Goal: Navigation & Orientation: Find specific page/section

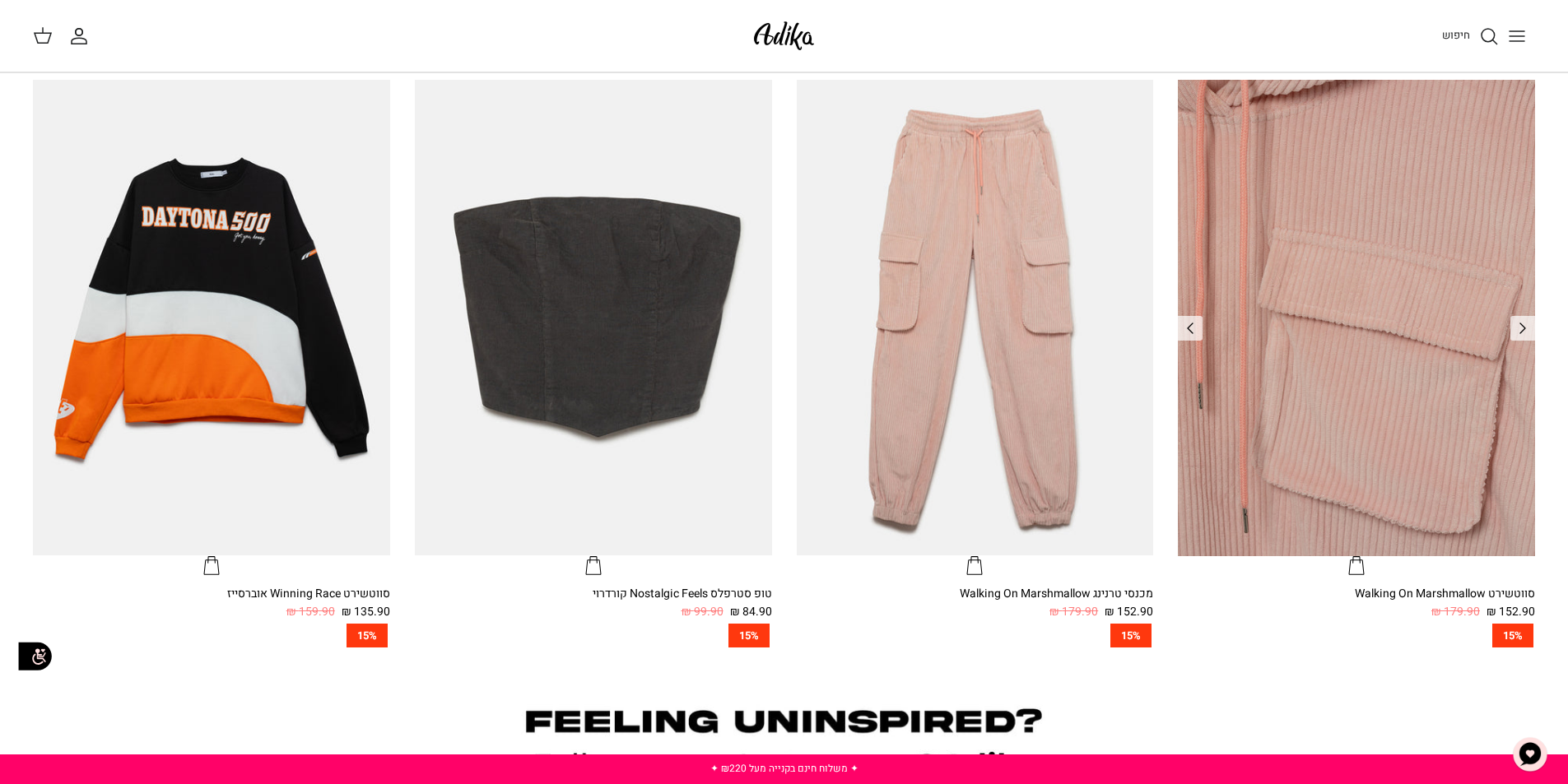
scroll to position [1233, 0]
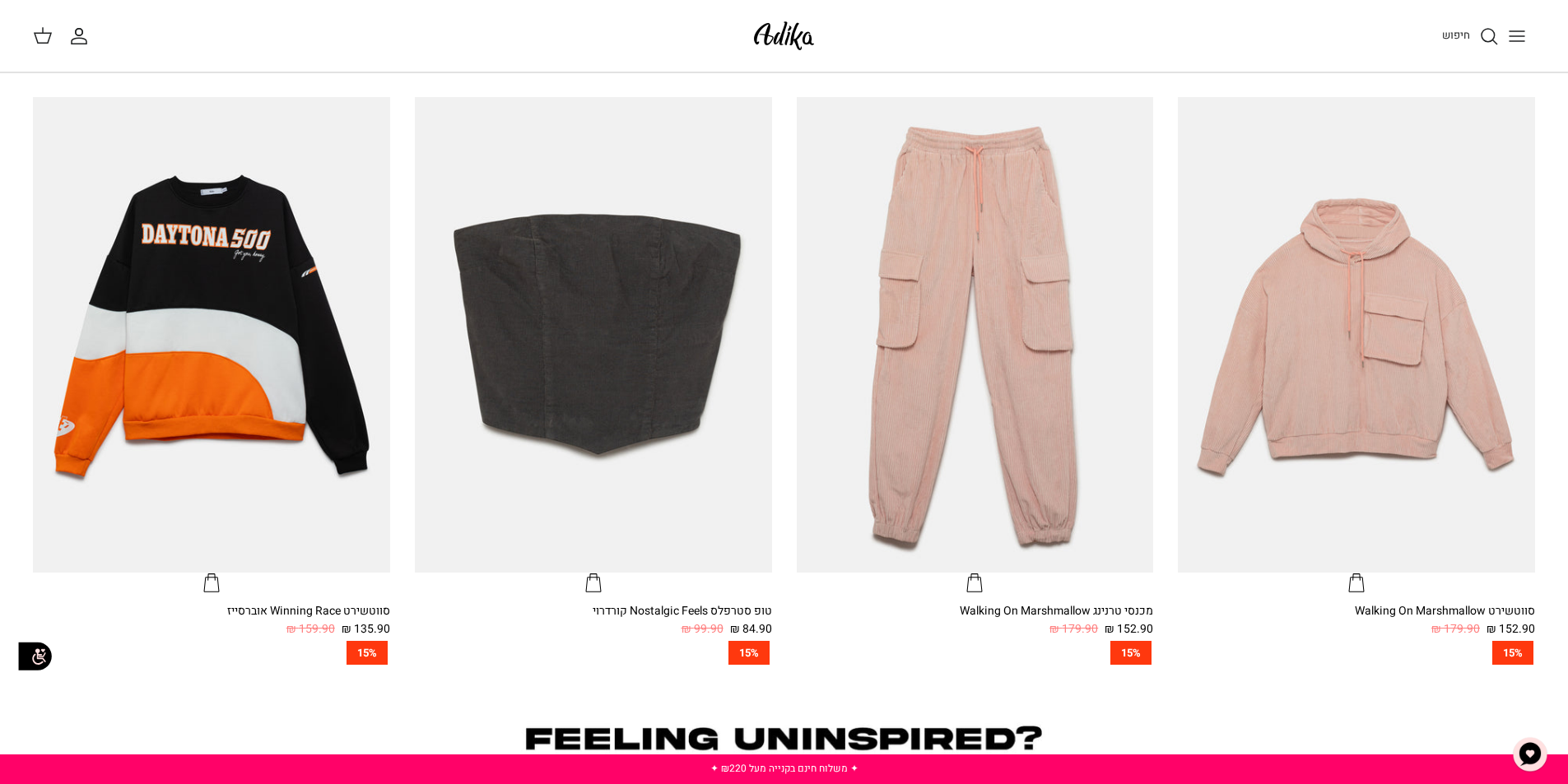
click at [1515, 31] on line "Toggle menu" at bounding box center [1517, 31] width 15 height 0
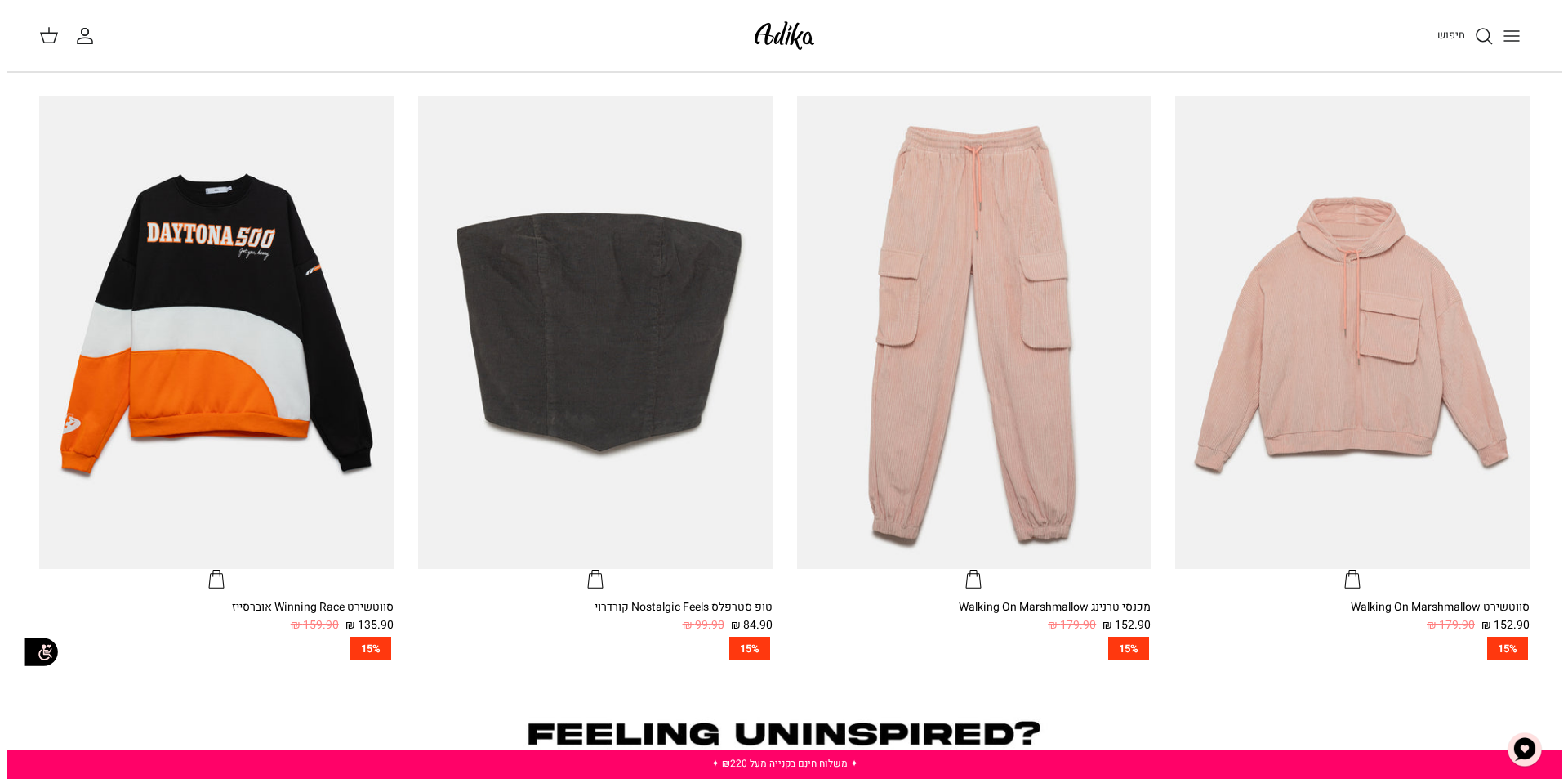
scroll to position [1230, 0]
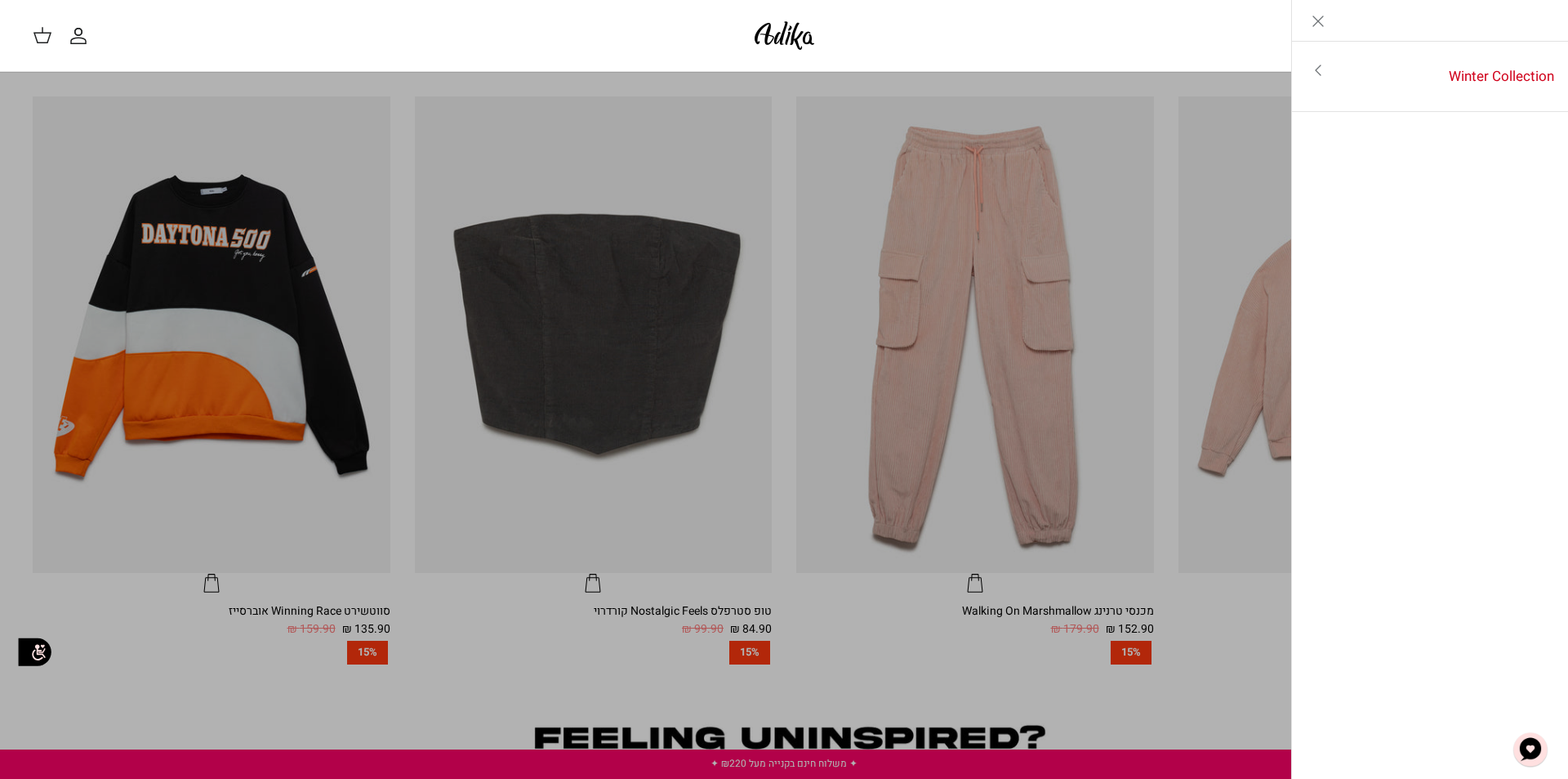
click at [1326, 20] on icon "Close" at bounding box center [1318, 21] width 19 height 19
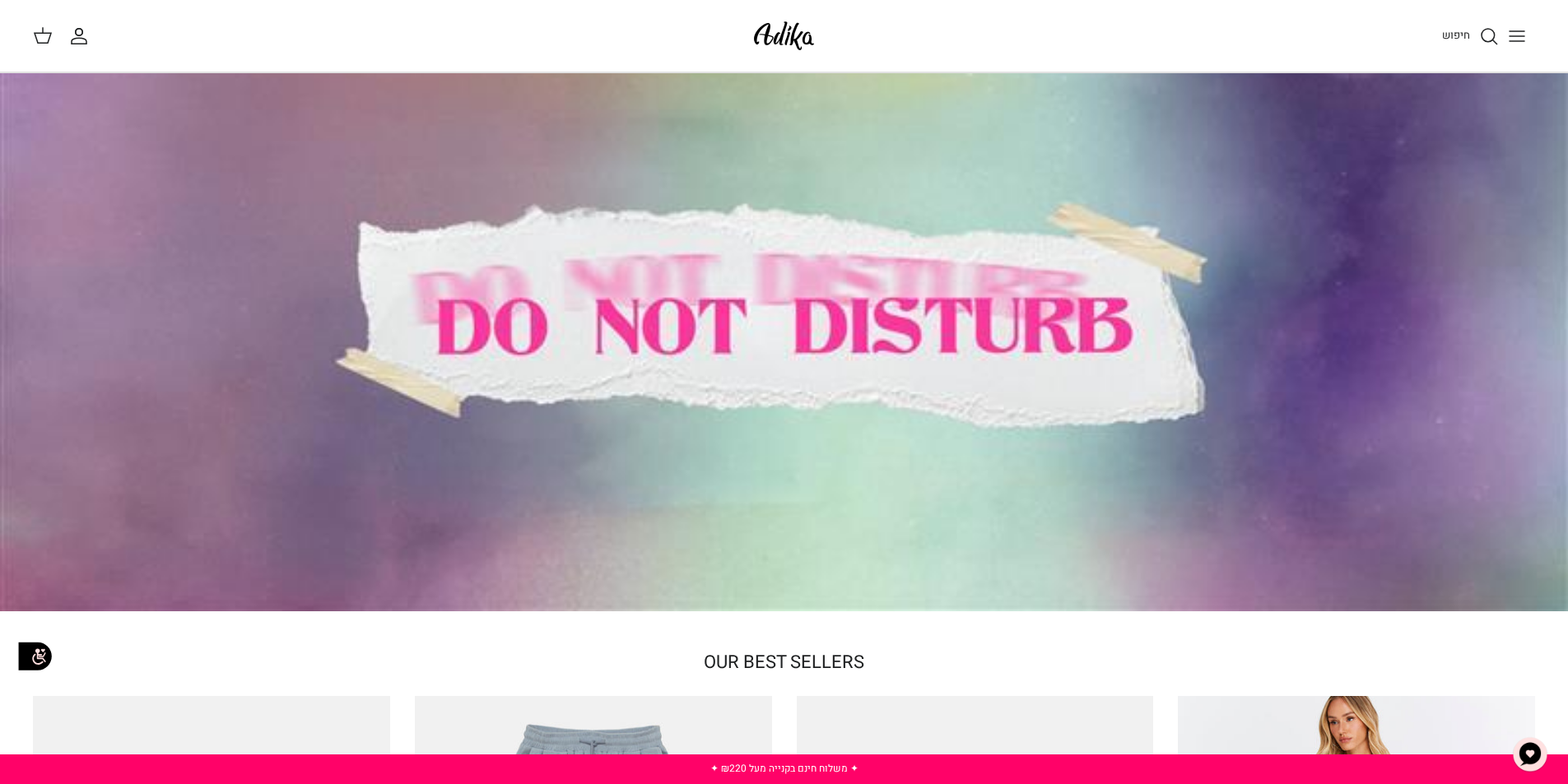
scroll to position [0, 0]
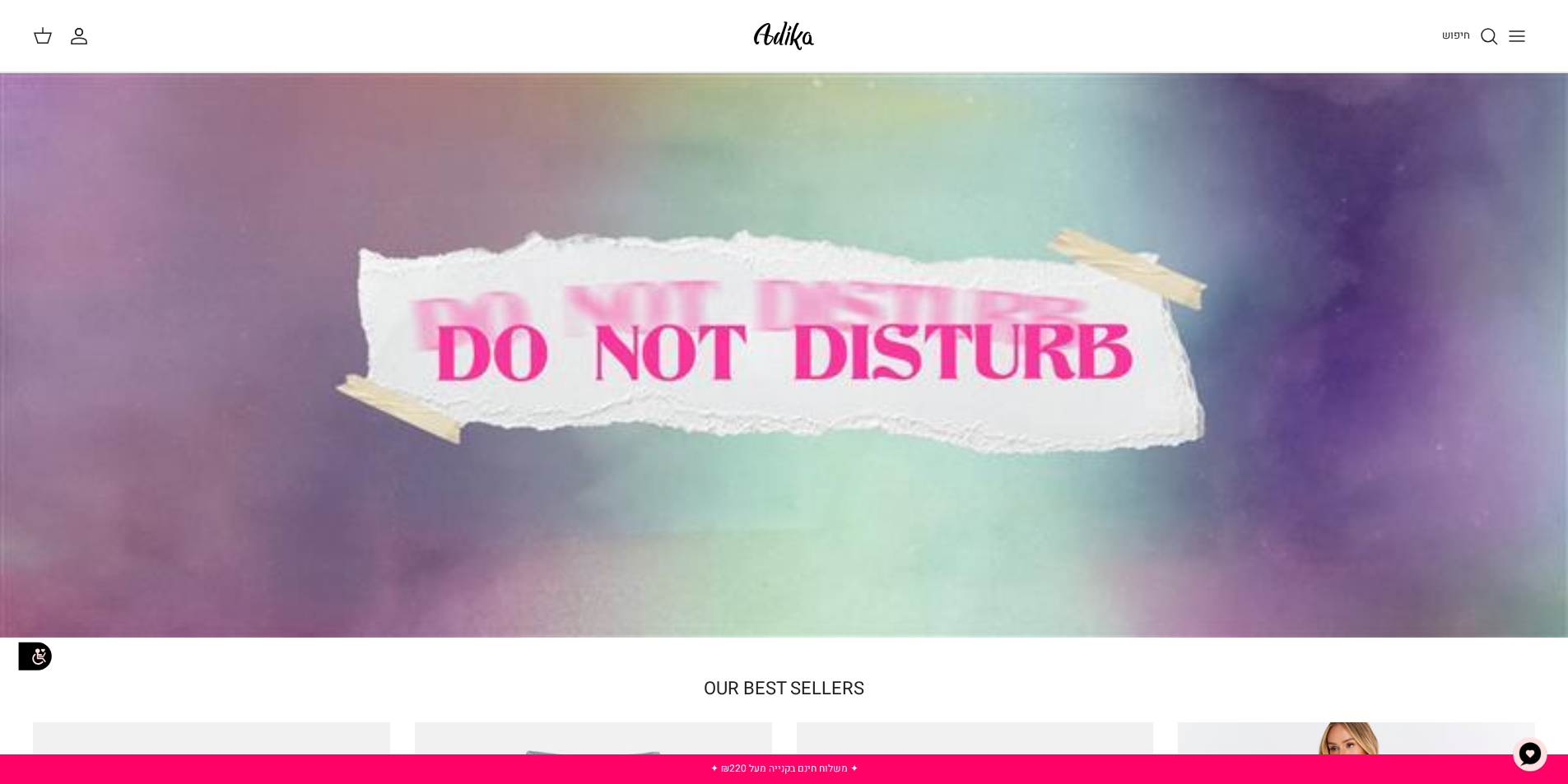
click at [773, 49] on img at bounding box center [784, 36] width 70 height 39
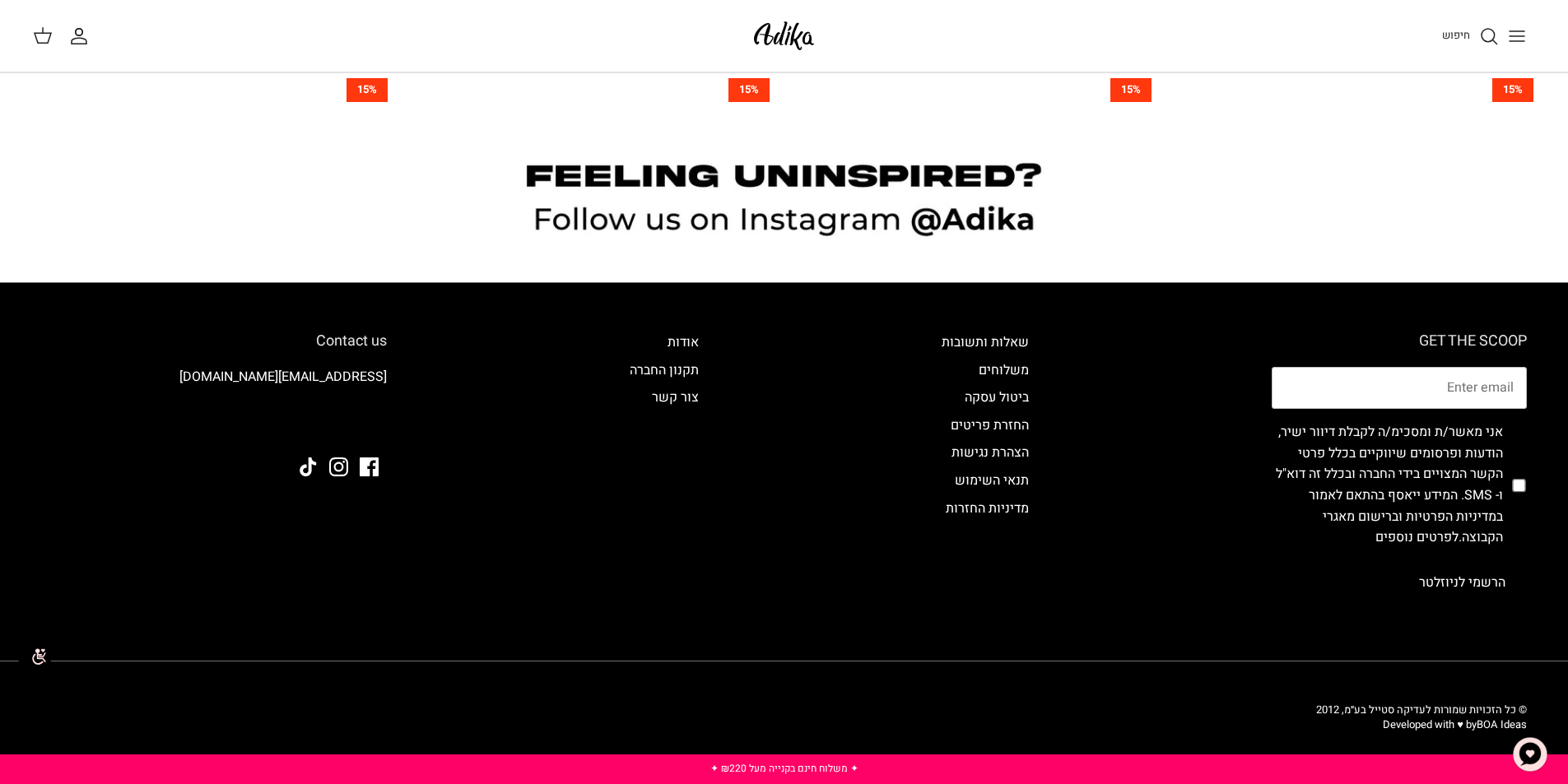
scroll to position [1792, 0]
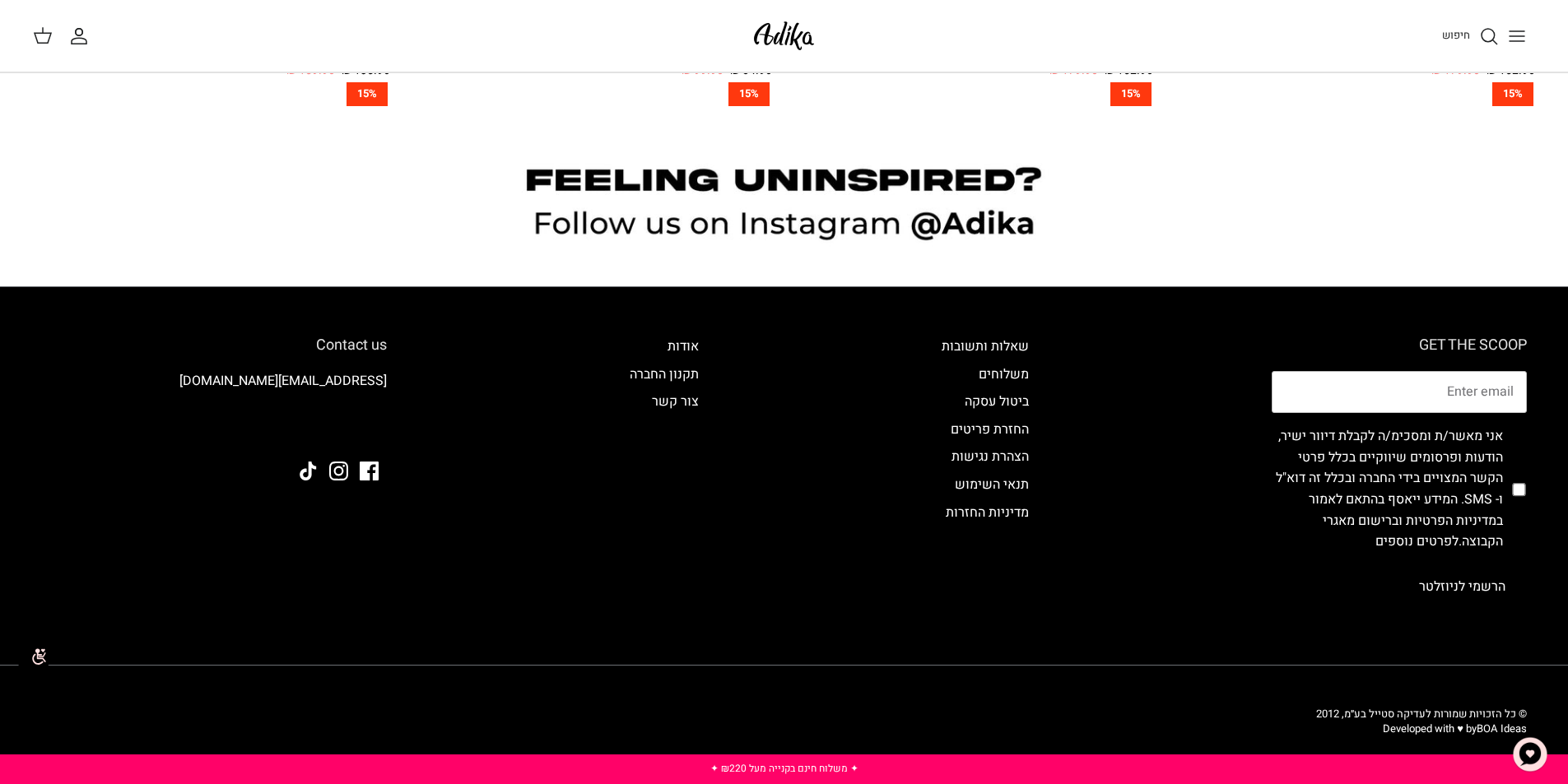
drag, startPoint x: 1521, startPoint y: 29, endPoint x: 1510, endPoint y: 50, distance: 23.7
click at [1520, 30] on icon "Toggle menu" at bounding box center [1517, 36] width 19 height 19
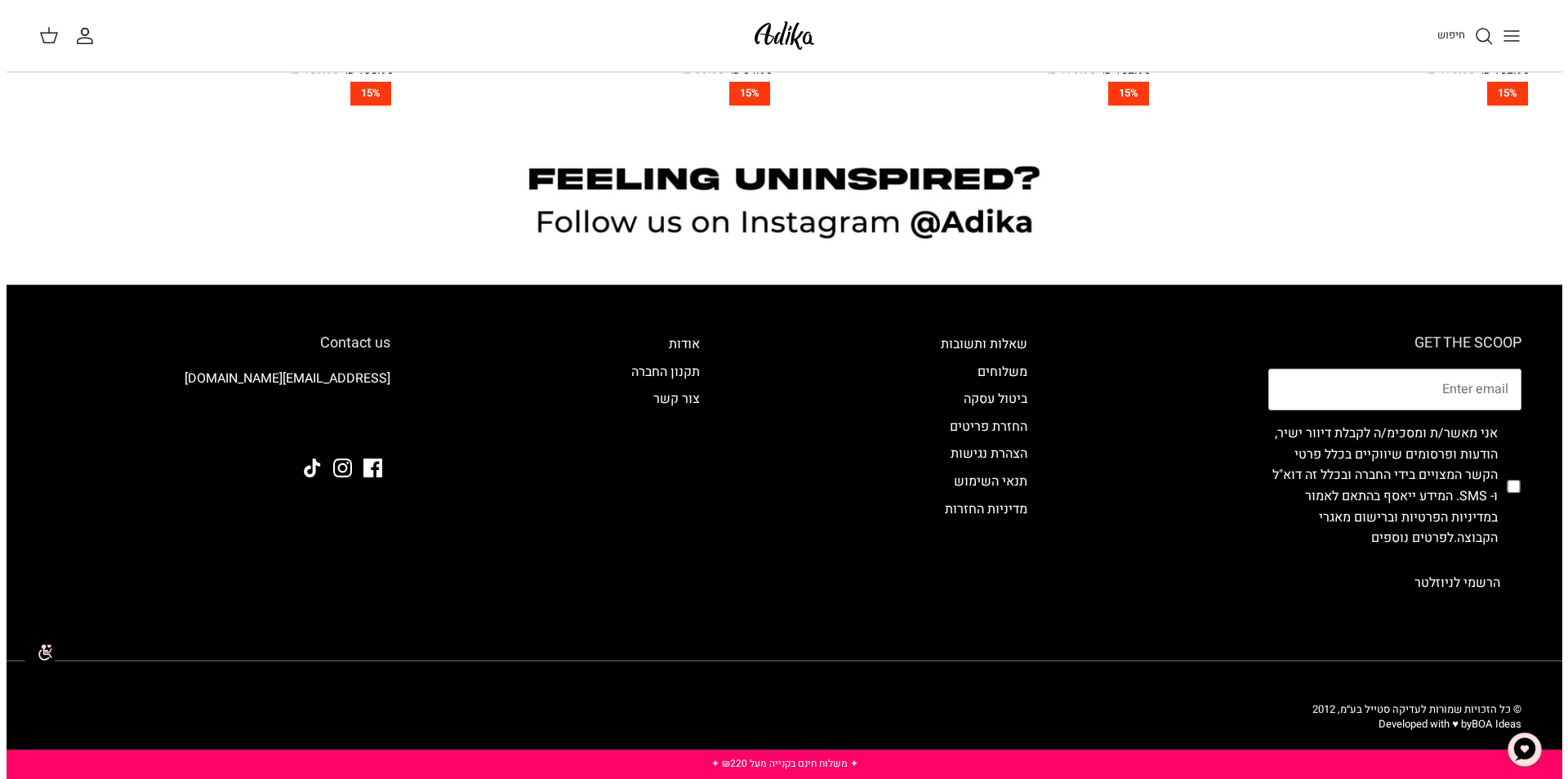
scroll to position [1785, 0]
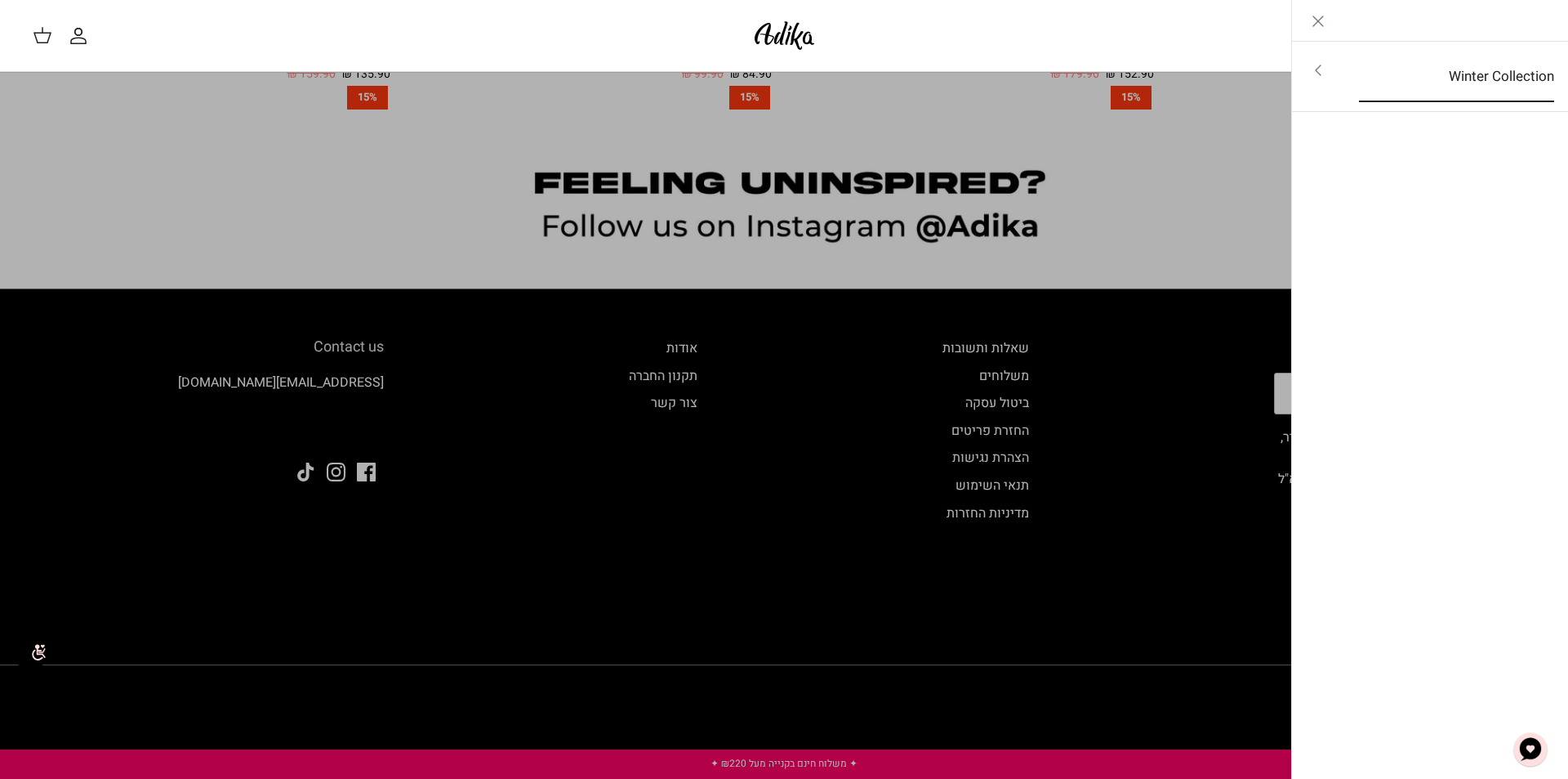
click at [1460, 82] on link "Winter Collection" at bounding box center [1456, 76] width 225 height 51
click at [1533, 66] on link "לכל הפריטים" at bounding box center [1430, 71] width 260 height 40
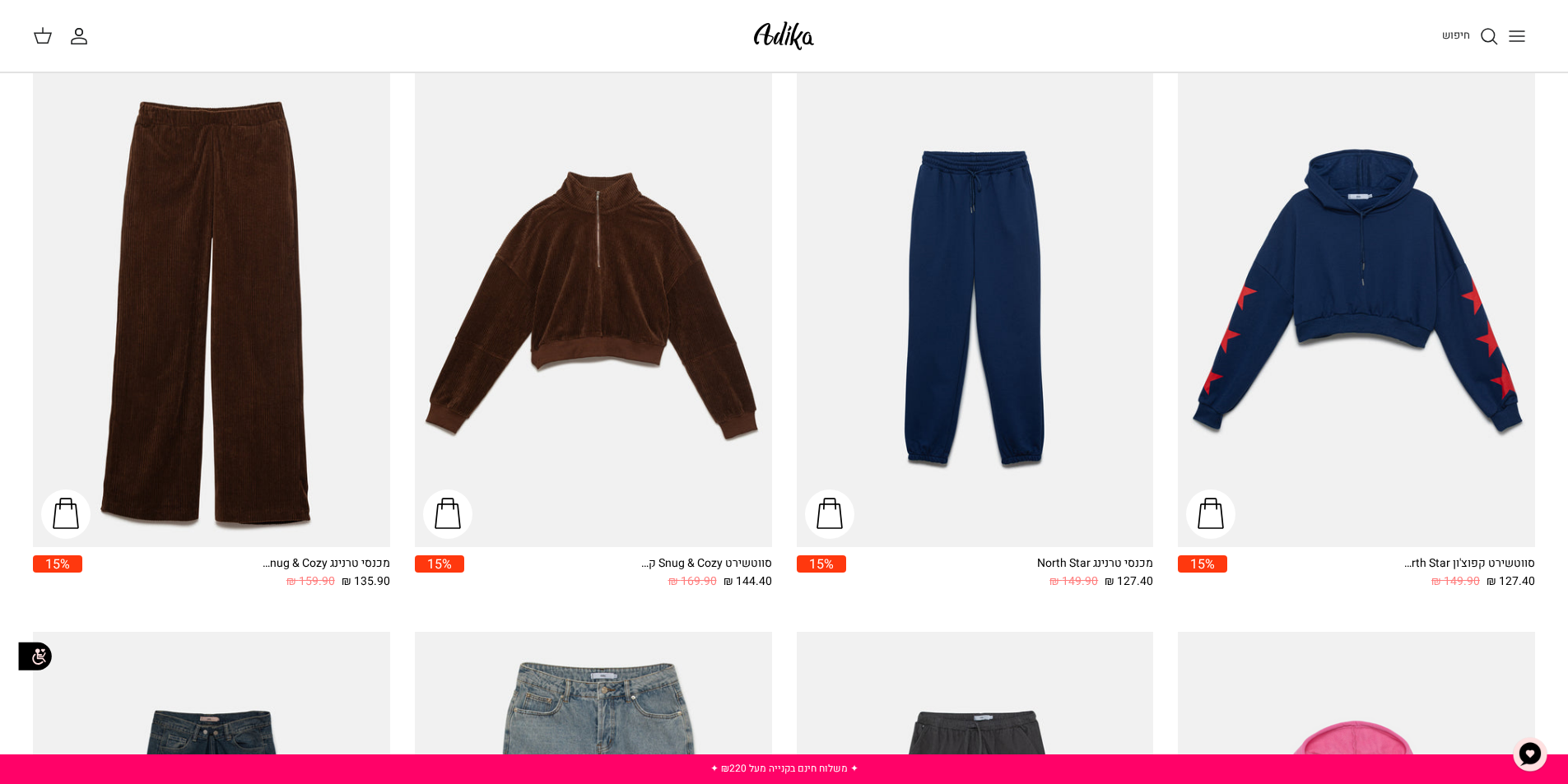
scroll to position [1314, 0]
